Goal: Navigation & Orientation: Find specific page/section

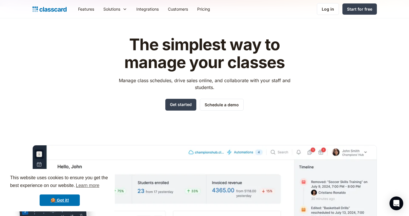
scroll to position [13, 0]
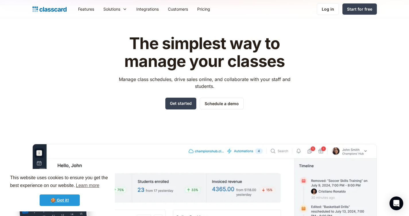
click at [65, 197] on link "🍪 Got it!" at bounding box center [60, 199] width 40 height 11
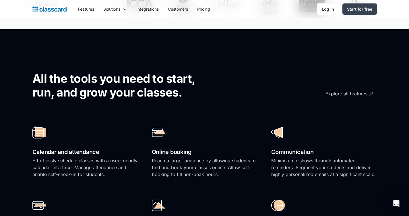
scroll to position [336, 0]
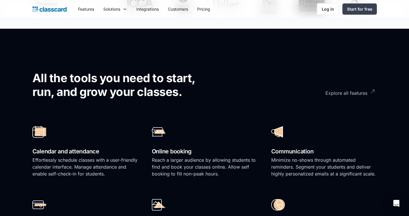
click at [355, 93] on div "Explore all features" at bounding box center [346, 90] width 42 height 11
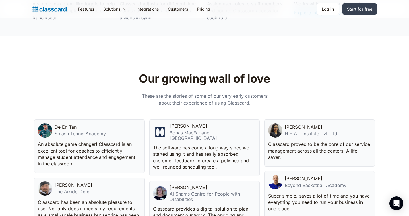
scroll to position [1242, 0]
